Goal: Information Seeking & Learning: Understand process/instructions

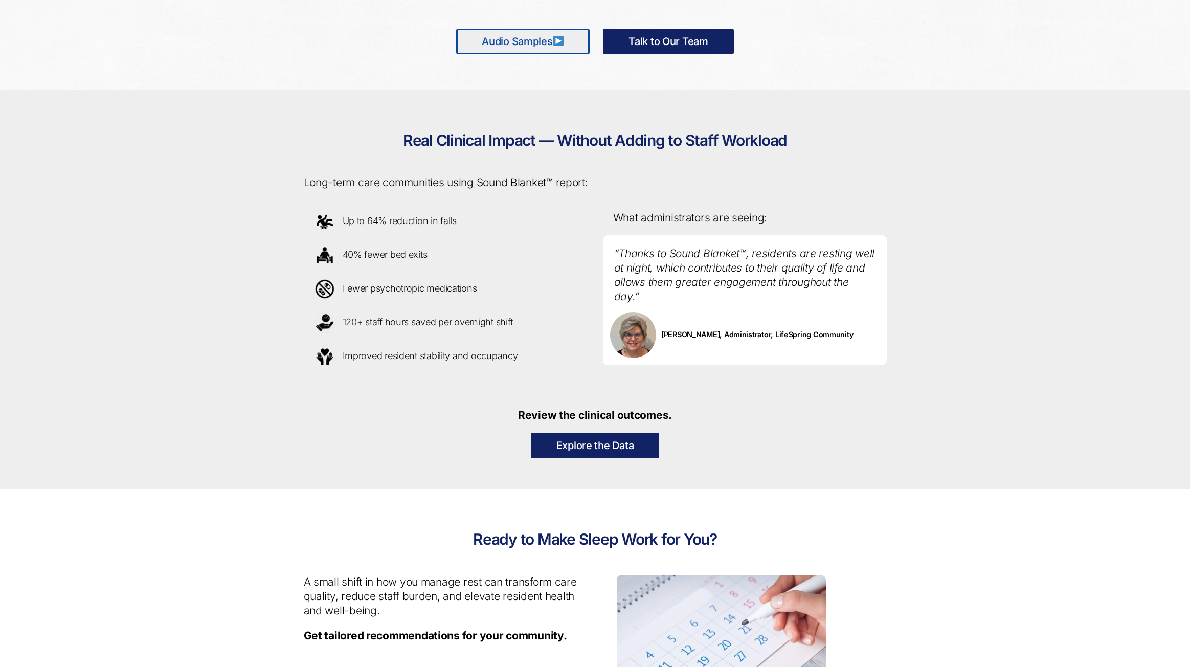
scroll to position [716, 0]
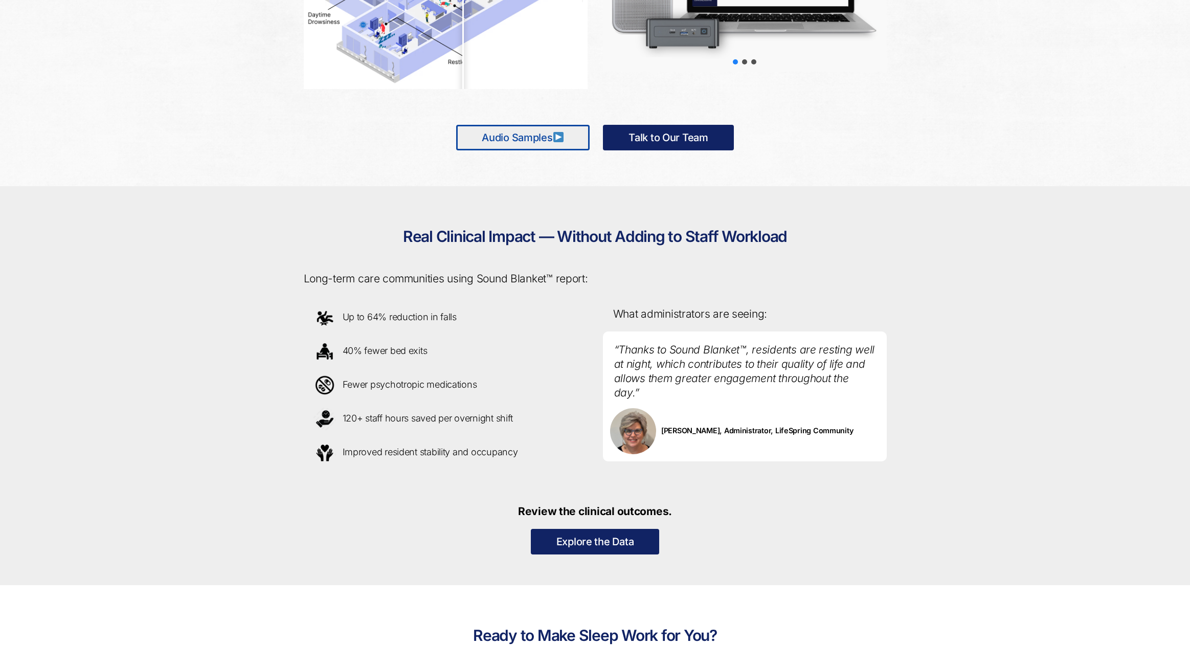
click at [559, 135] on img at bounding box center [558, 137] width 10 height 10
click at [560, 137] on img at bounding box center [558, 137] width 10 height 10
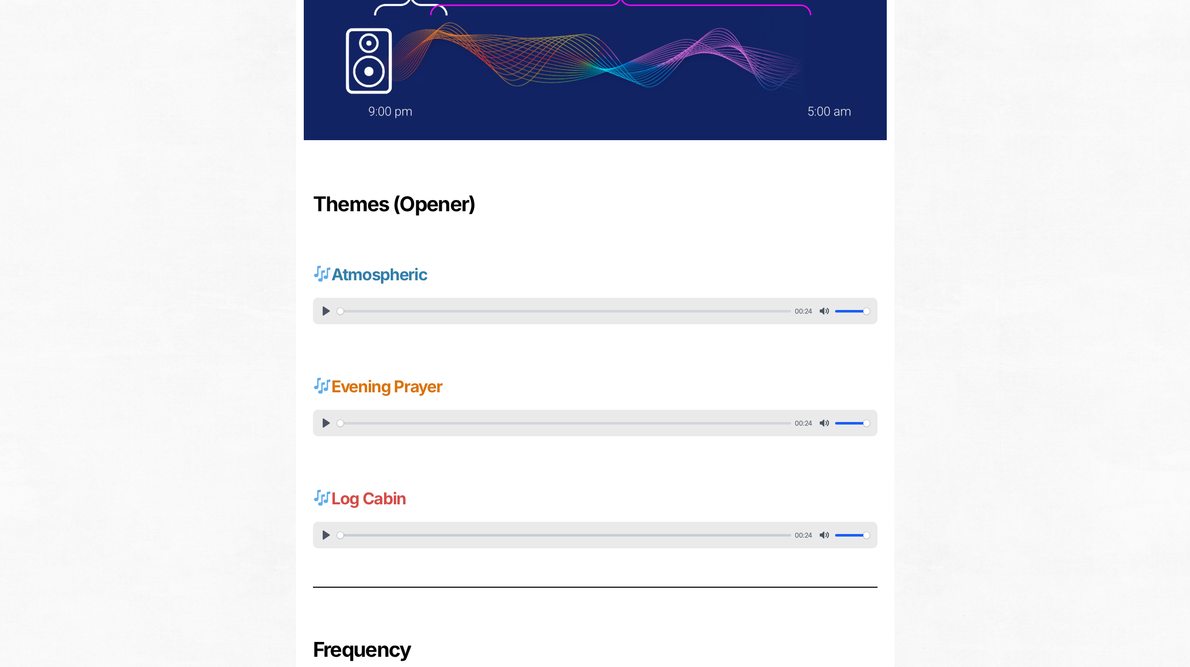
scroll to position [205, 0]
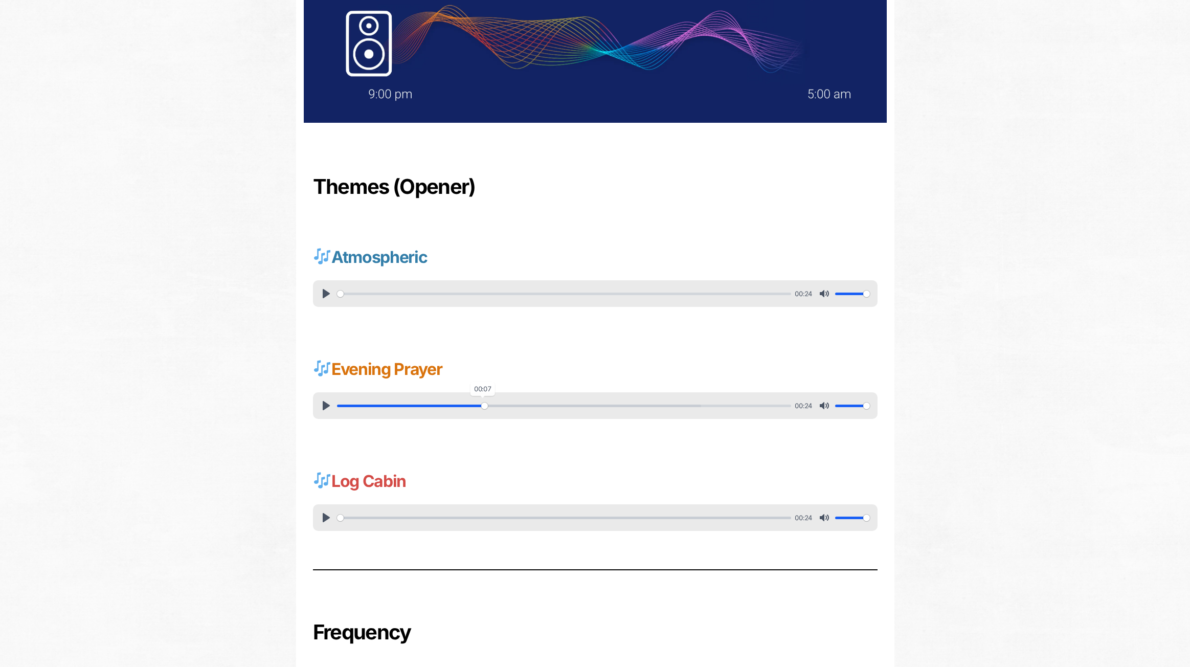
drag, startPoint x: 339, startPoint y: 404, endPoint x: 484, endPoint y: 406, distance: 145.8
type input "32.41"
click at [485, 407] on input "Seek" at bounding box center [564, 406] width 454 height 10
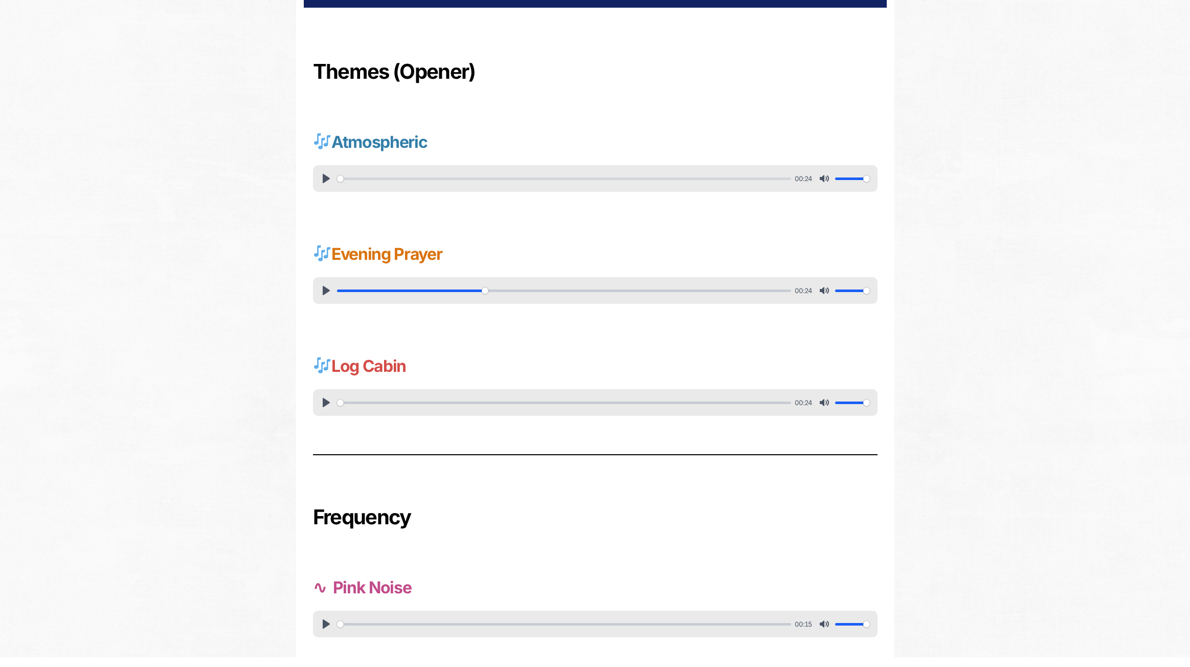
scroll to position [368, 0]
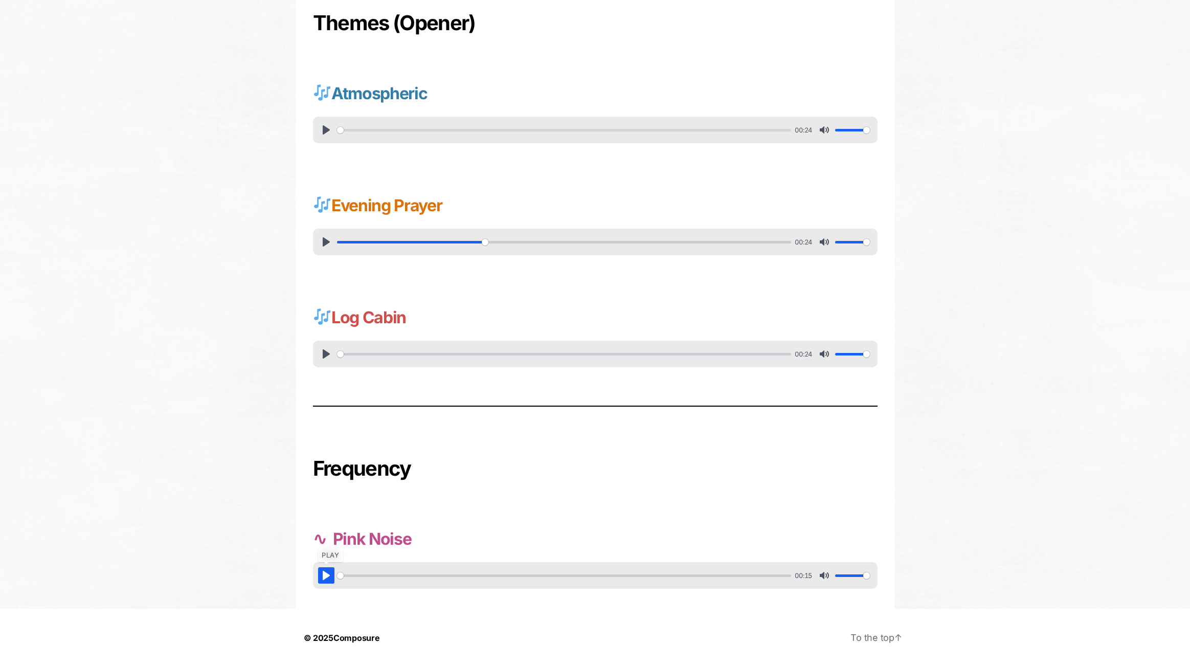
click at [323, 578] on button "Pause Play" at bounding box center [326, 575] width 16 height 16
drag, startPoint x: 1120, startPoint y: 249, endPoint x: 1113, endPoint y: 213, distance: 37.0
click at [1120, 245] on div "Themes (Opener) Atmospheric Pause Play % buffered 00:00 00:24 Unmute Mute Setti…" at bounding box center [595, 172] width 1190 height 871
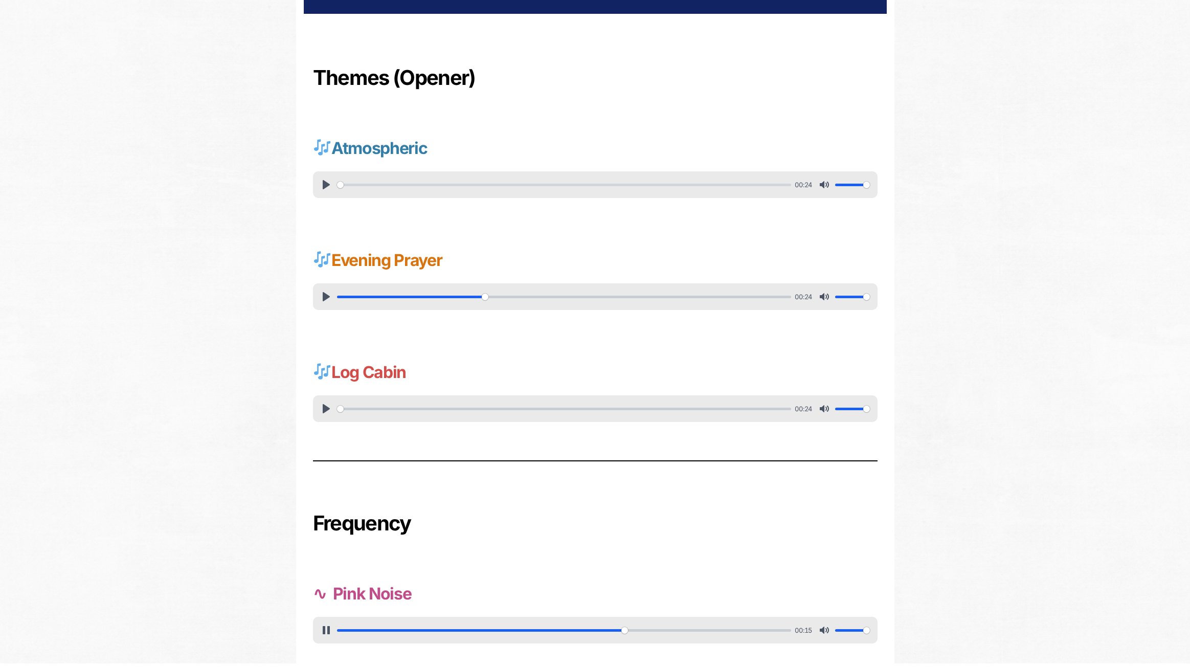
scroll to position [113, 0]
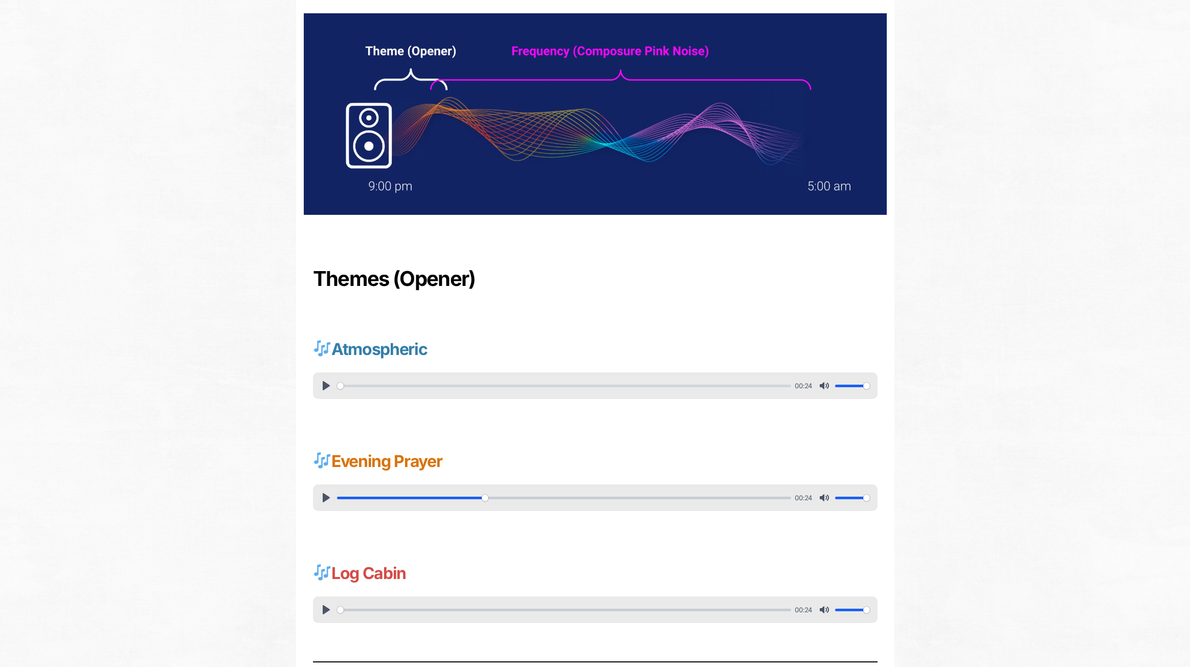
type input "100"
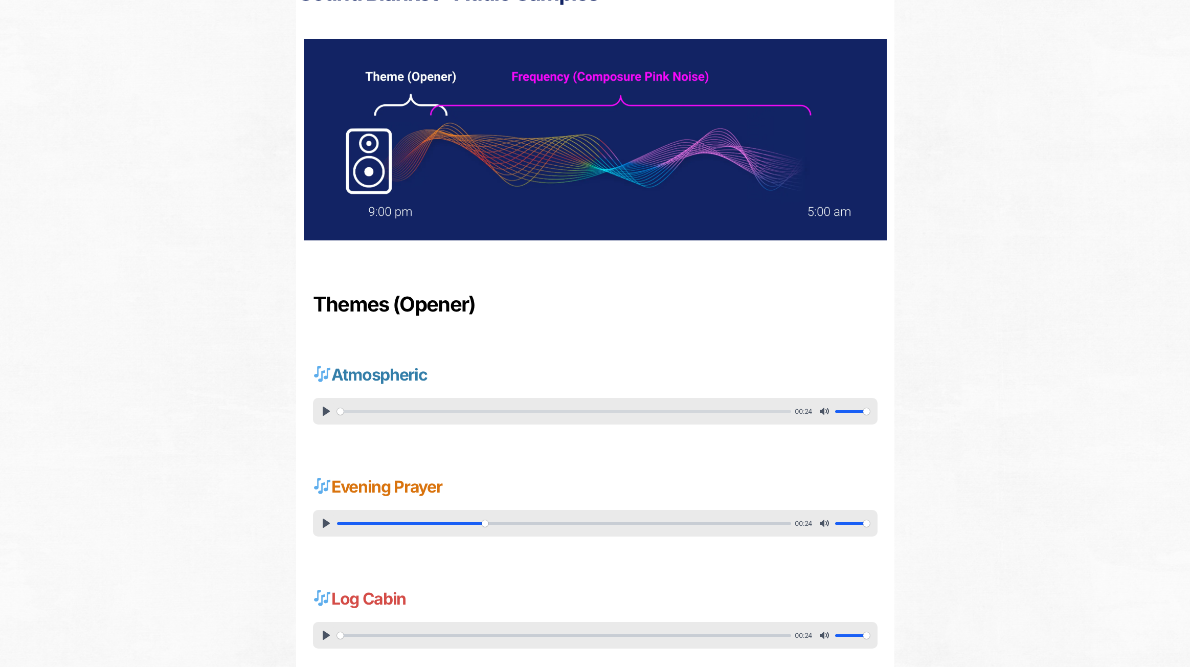
scroll to position [0, 0]
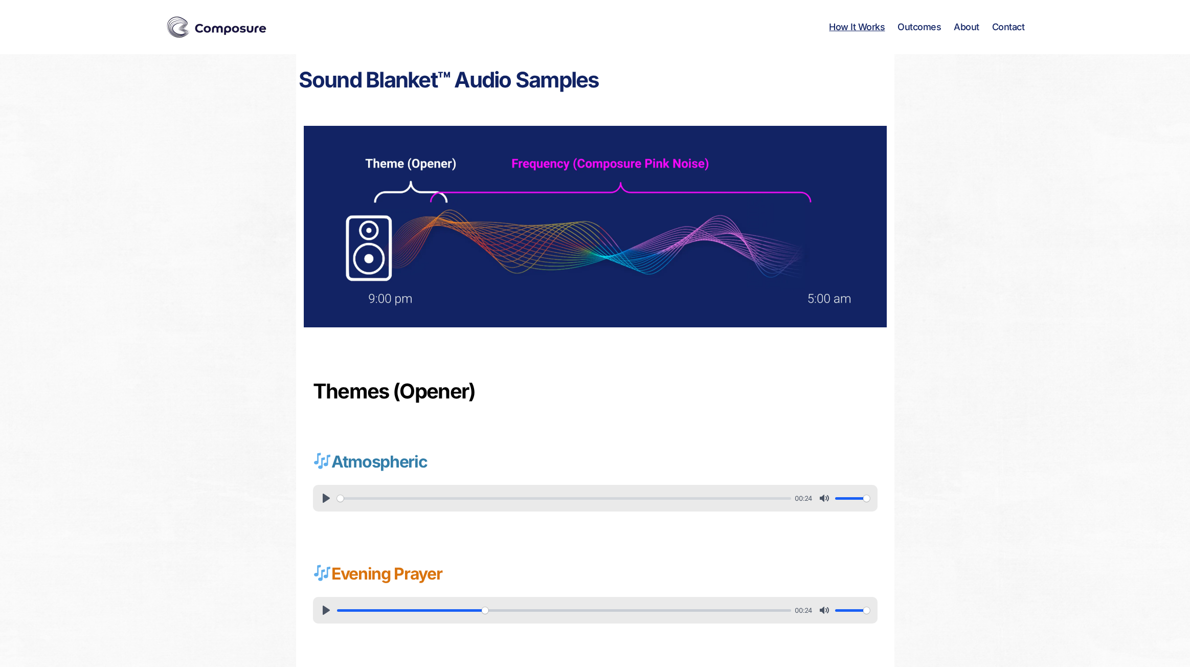
click at [848, 27] on link "How It Works" at bounding box center [857, 26] width 56 height 11
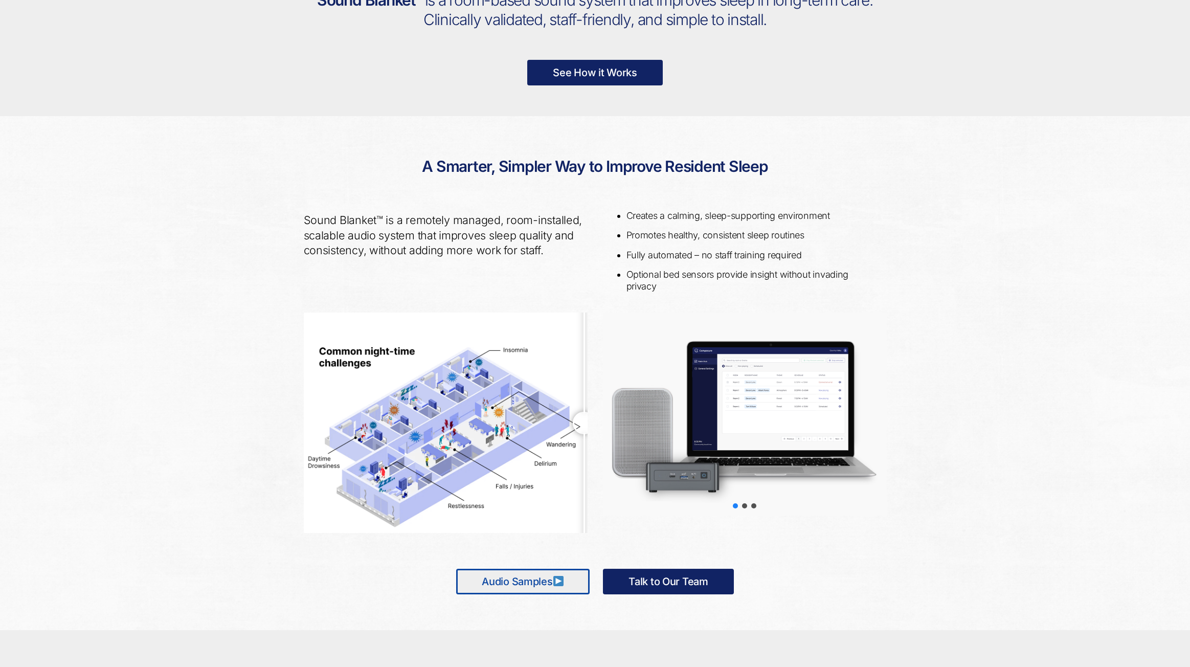
scroll to position [205, 0]
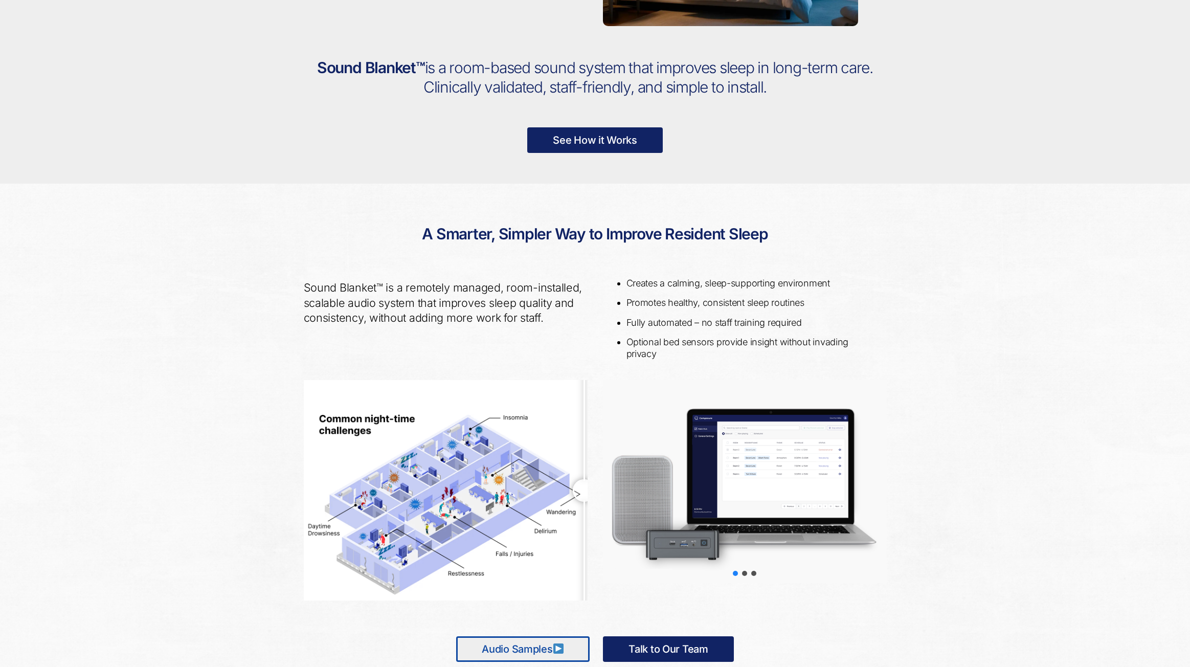
click at [591, 138] on link "See How it Works" at bounding box center [595, 140] width 136 height 26
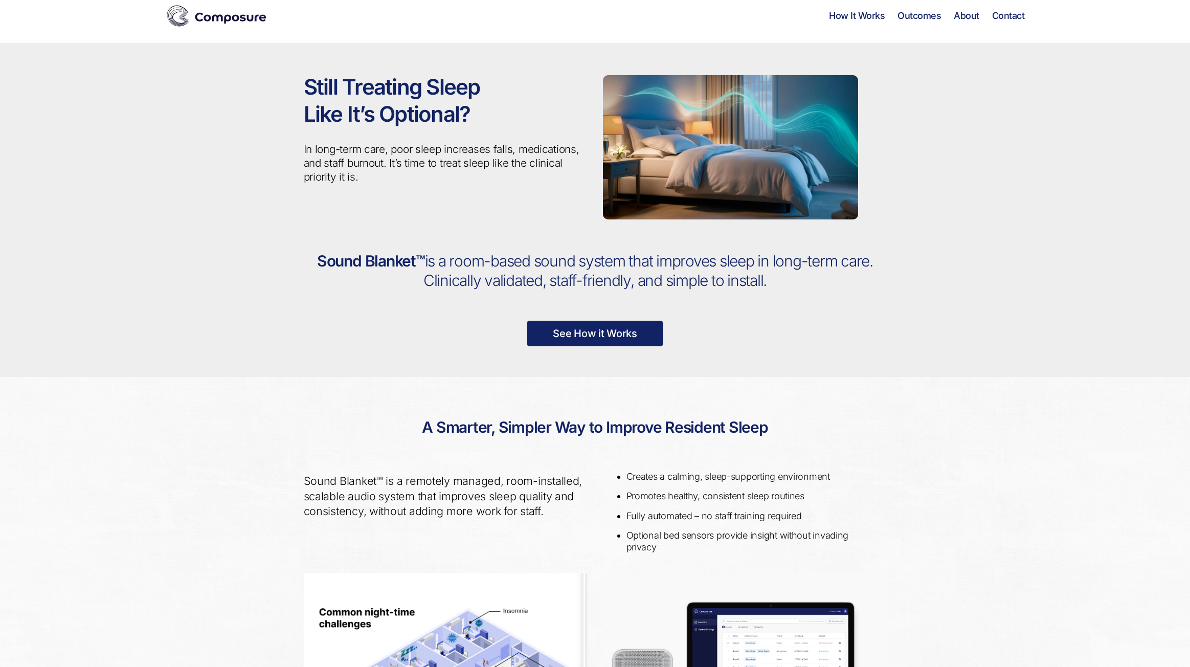
scroll to position [0, 0]
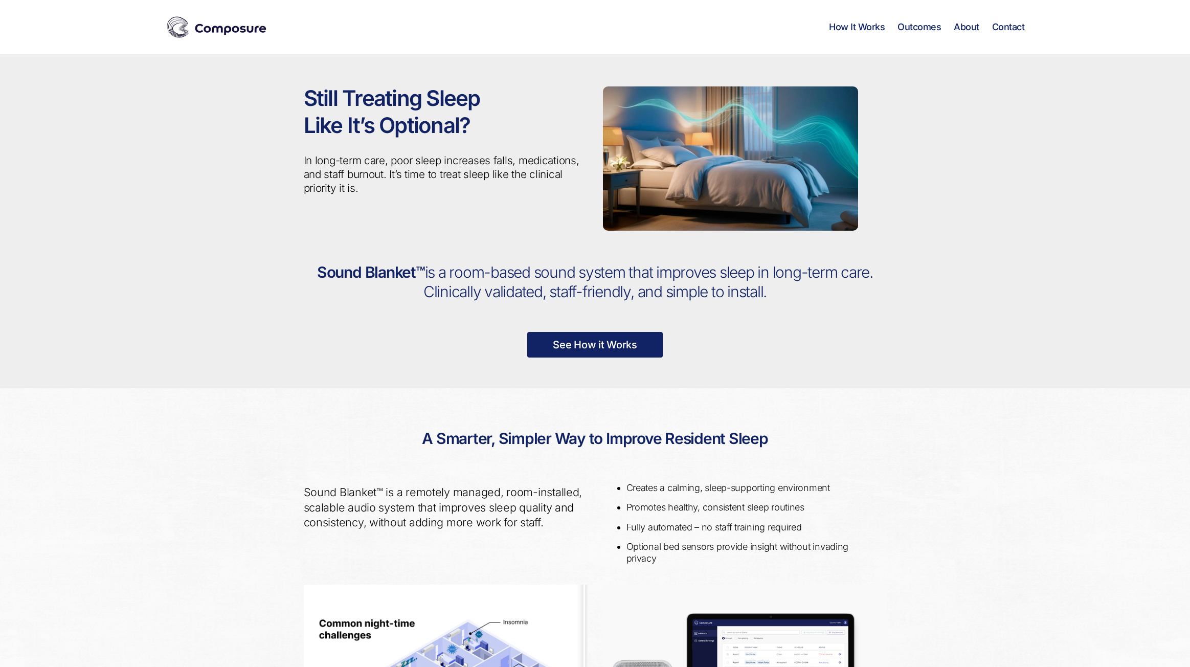
click at [965, 28] on link "About" at bounding box center [967, 26] width 26 height 11
